Goal: Information Seeking & Learning: Learn about a topic

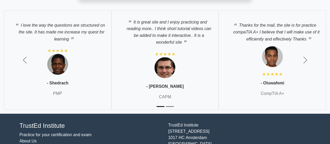
scroll to position [966, 0]
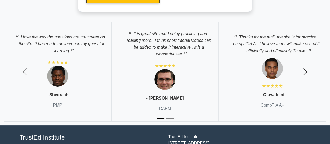
click at [306, 69] on span "button" at bounding box center [305, 72] width 8 height 8
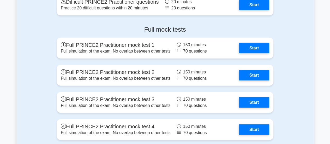
scroll to position [653, 0]
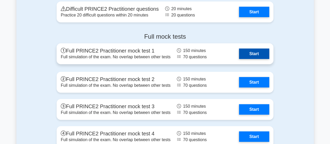
click at [239, 54] on link "Start" at bounding box center [254, 54] width 30 height 10
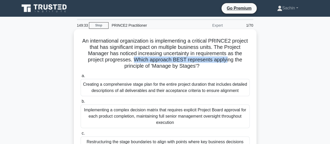
drag, startPoint x: 138, startPoint y: 61, endPoint x: 233, endPoint y: 59, distance: 94.8
click at [233, 59] on h5 "An international organization is implementing a critical PRINCE2 project that h…" at bounding box center [165, 54] width 170 height 32
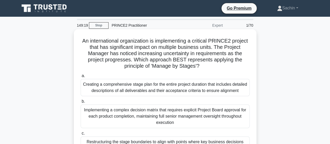
click at [235, 47] on h5 "An international organization is implementing a critical PRINCE2 project that h…" at bounding box center [165, 54] width 170 height 32
drag, startPoint x: 152, startPoint y: 54, endPoint x: 172, endPoint y: 55, distance: 20.1
click at [172, 55] on h5 "An international organization is implementing a critical PRINCE2 project that h…" at bounding box center [165, 54] width 170 height 32
drag, startPoint x: 179, startPoint y: 55, endPoint x: 203, endPoint y: 52, distance: 24.4
click at [203, 52] on h5 "An international organization is implementing a critical PRINCE2 project that h…" at bounding box center [165, 54] width 170 height 32
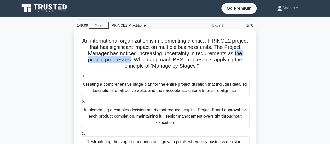
drag, startPoint x: 83, startPoint y: 61, endPoint x: 135, endPoint y: 59, distance: 51.7
click at [135, 59] on h5 "An international organization is implementing a critical PRINCE2 project that h…" at bounding box center [165, 54] width 170 height 32
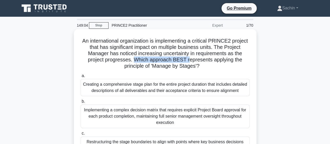
drag, startPoint x: 138, startPoint y: 60, endPoint x: 193, endPoint y: 61, distance: 54.8
click at [194, 61] on h5 "An international organization is implementing a critical PRINCE2 project that h…" at bounding box center [165, 54] width 170 height 32
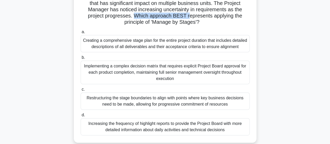
scroll to position [52, 0]
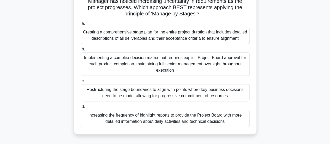
click at [195, 39] on div "Creating a comprehensive stage plan for the entire project duration that includ…" at bounding box center [165, 35] width 169 height 17
click at [81, 25] on input "a. Creating a comprehensive stage plan for the entire project duration that inc…" at bounding box center [81, 23] width 0 height 3
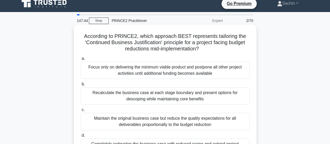
scroll to position [0, 0]
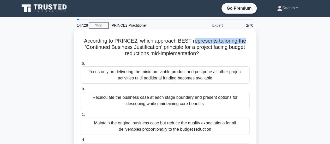
drag, startPoint x: 192, startPoint y: 41, endPoint x: 247, endPoint y: 40, distance: 55.1
click at [247, 40] on h5 "According to PRINCE2, which approach BEST represents tailoring the 'Continued B…" at bounding box center [165, 47] width 170 height 19
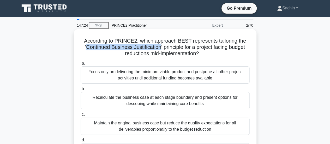
drag, startPoint x: 85, startPoint y: 46, endPoint x: 160, endPoint y: 48, distance: 75.2
click at [160, 48] on h5 "According to PRINCE2, which approach BEST represents tailoring the 'Continued B…" at bounding box center [165, 47] width 170 height 19
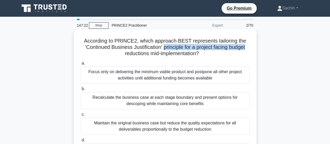
drag, startPoint x: 162, startPoint y: 48, endPoint x: 250, endPoint y: 49, distance: 87.2
click at [250, 49] on h5 "According to PRINCE2, which approach BEST represents tailoring the 'Continued B…" at bounding box center [165, 47] width 170 height 19
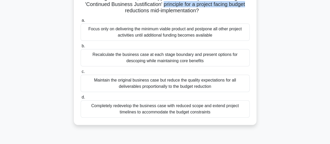
scroll to position [52, 0]
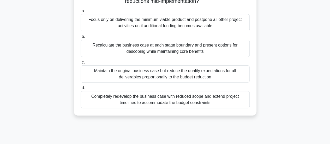
click at [185, 29] on div "Focus only on delivering the minimum viable product and postpone all other proj…" at bounding box center [165, 22] width 169 height 17
click at [81, 13] on input "a. Focus only on delivering the minimum viable product and postpone all other p…" at bounding box center [81, 10] width 0 height 3
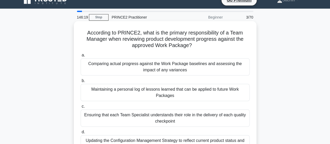
scroll to position [0, 0]
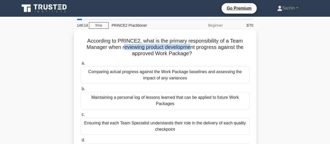
drag, startPoint x: 122, startPoint y: 49, endPoint x: 192, endPoint y: 46, distance: 69.8
click at [192, 46] on h5 "According to PRINCE2, what is the primary responsibility of a Team Manager when…" at bounding box center [165, 47] width 170 height 19
click at [102, 79] on div "Comparing actual progress against the Work Package baselines and assessing the …" at bounding box center [165, 74] width 169 height 17
click at [81, 65] on input "a. Comparing actual progress against the Work Package baselines and assessing t…" at bounding box center [81, 63] width 0 height 3
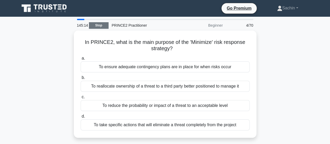
click at [104, 26] on link "Stop" at bounding box center [99, 25] width 20 height 7
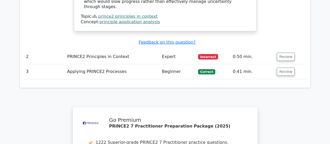
scroll to position [731, 0]
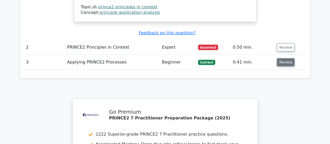
click at [281, 58] on button "Review" at bounding box center [286, 62] width 18 height 8
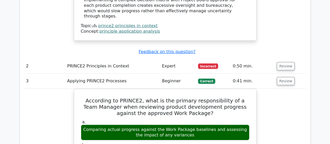
scroll to position [705, 0]
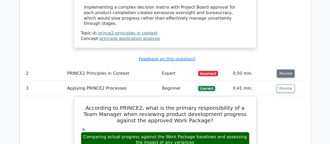
click at [285, 69] on button "Review" at bounding box center [286, 73] width 18 height 8
